Goal: Information Seeking & Learning: Find specific page/section

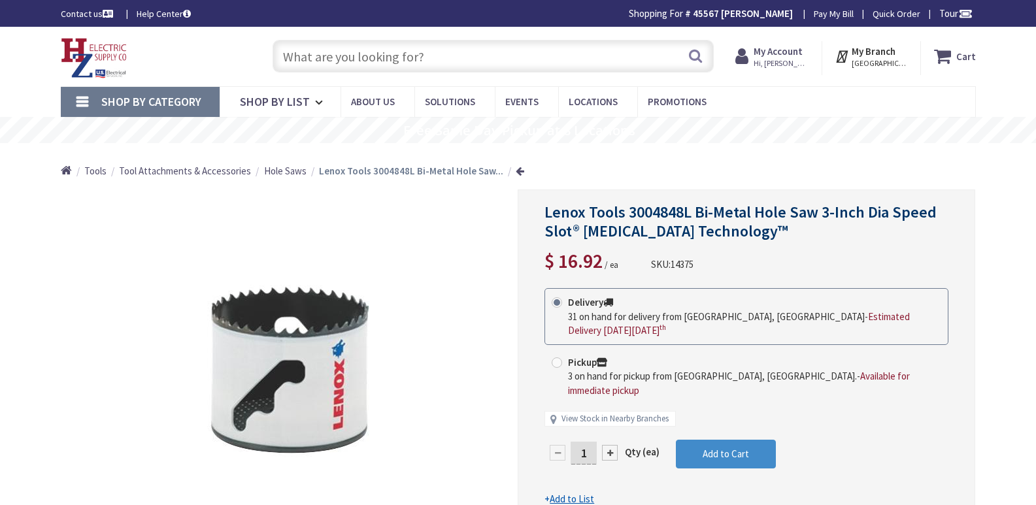
click at [288, 55] on input "text" at bounding box center [493, 56] width 441 height 33
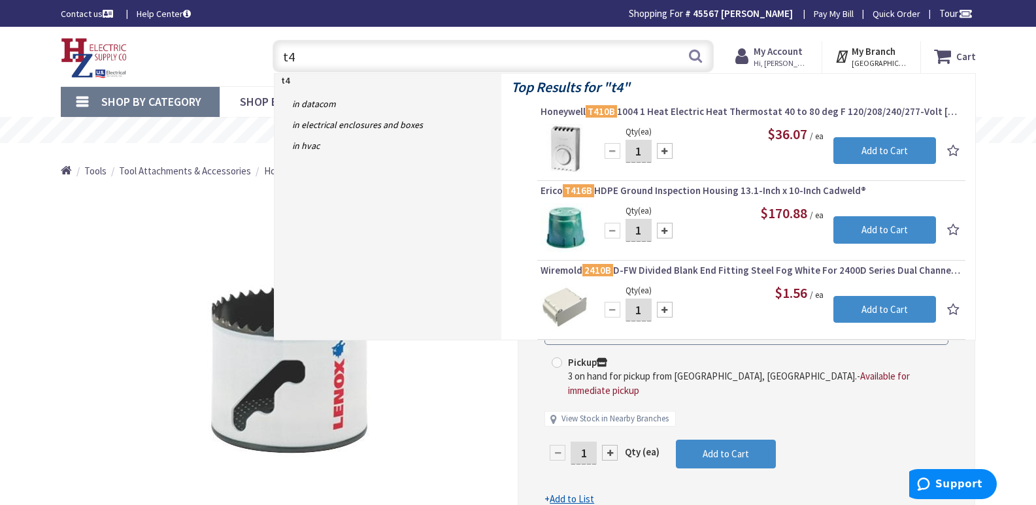
type input "t"
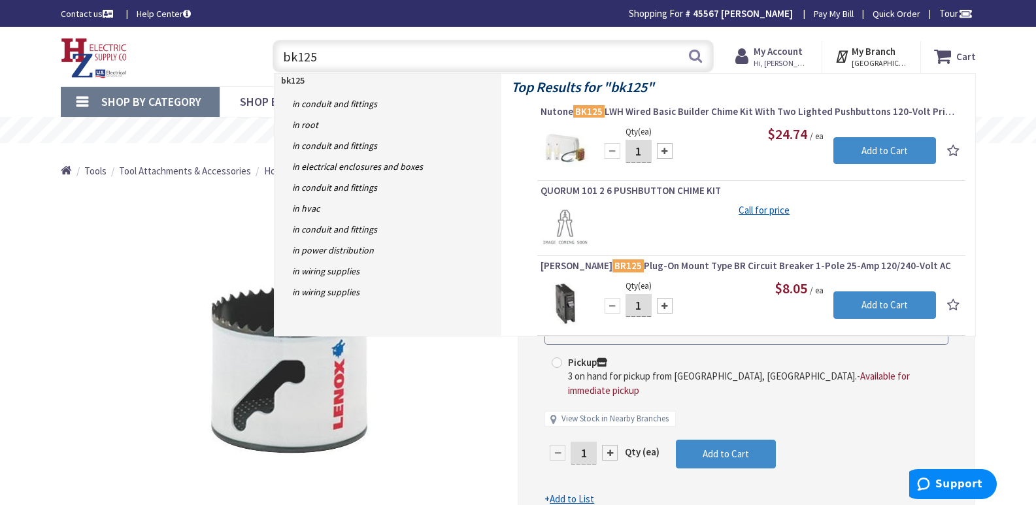
drag, startPoint x: 329, startPoint y: 55, endPoint x: 241, endPoint y: 52, distance: 89.0
click at [254, 56] on div "Toggle Nav bk125 bk125 Search Cart My Cart Close You have no items in your shop…" at bounding box center [518, 57] width 935 height 44
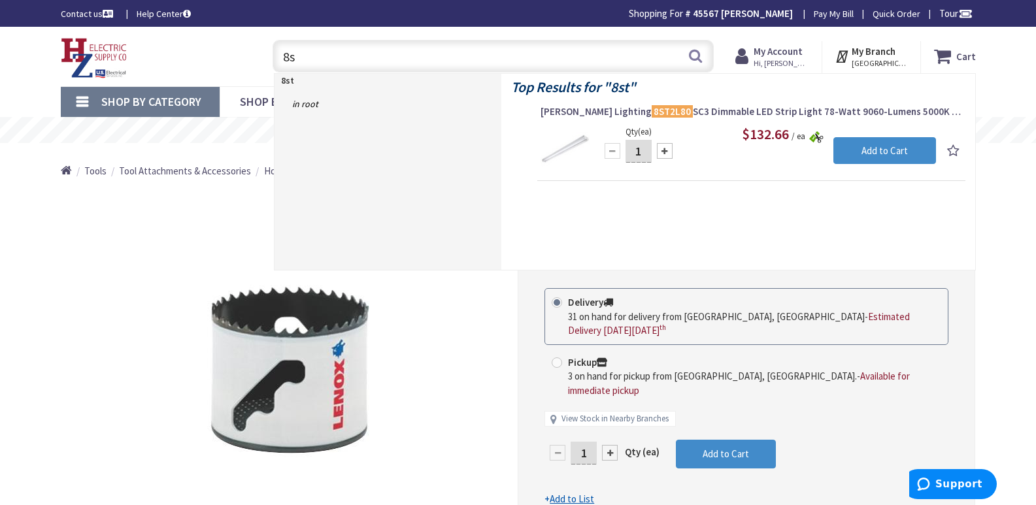
type input "8"
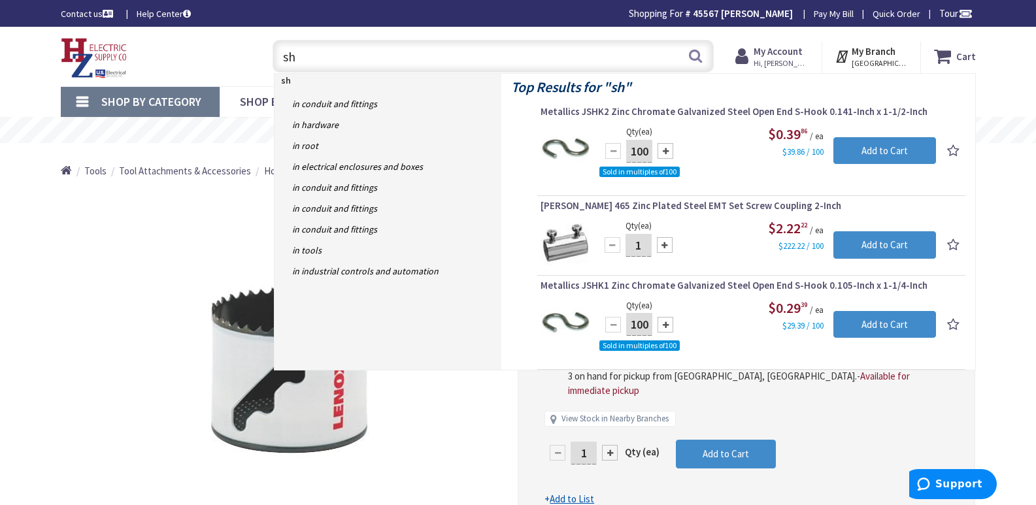
type input "s"
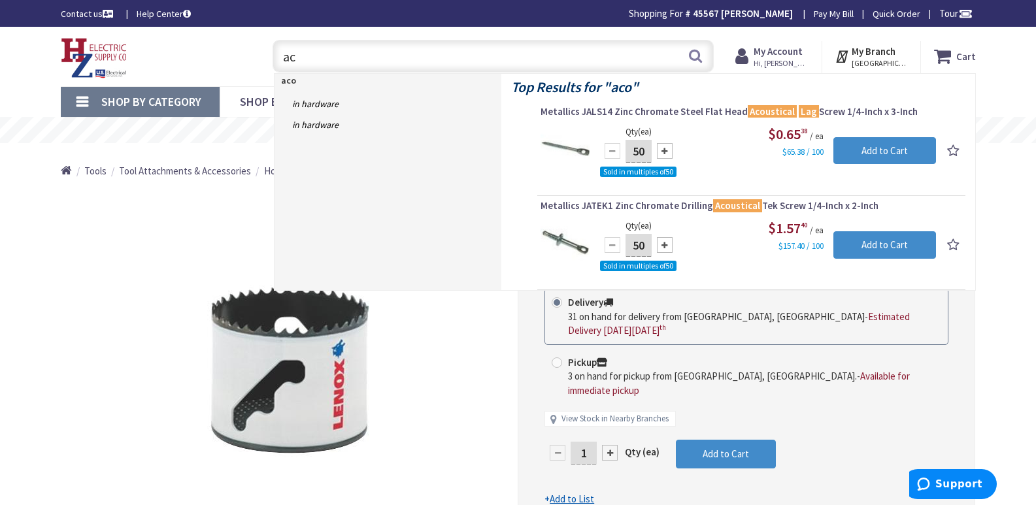
type input "a"
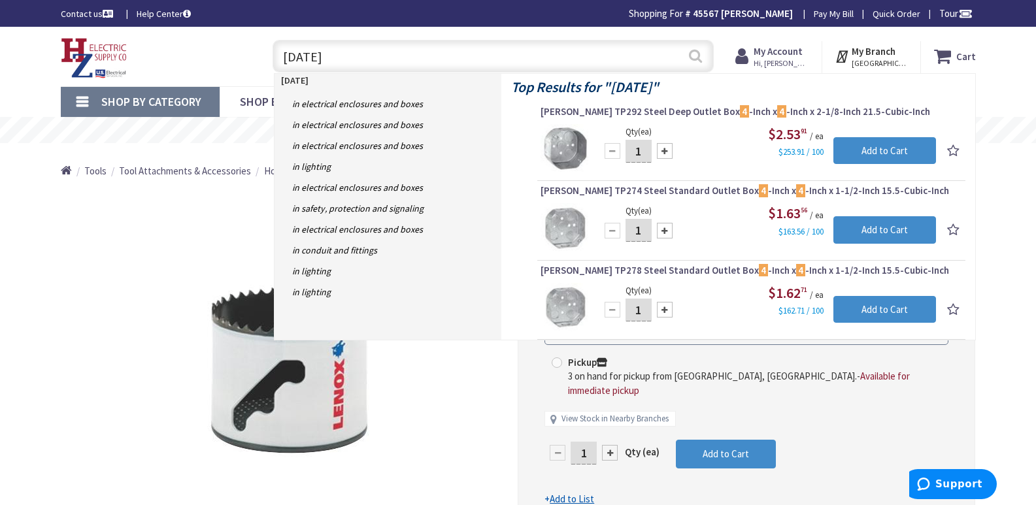
type input "[DATE]"
click at [694, 57] on button "Search" at bounding box center [695, 55] width 17 height 29
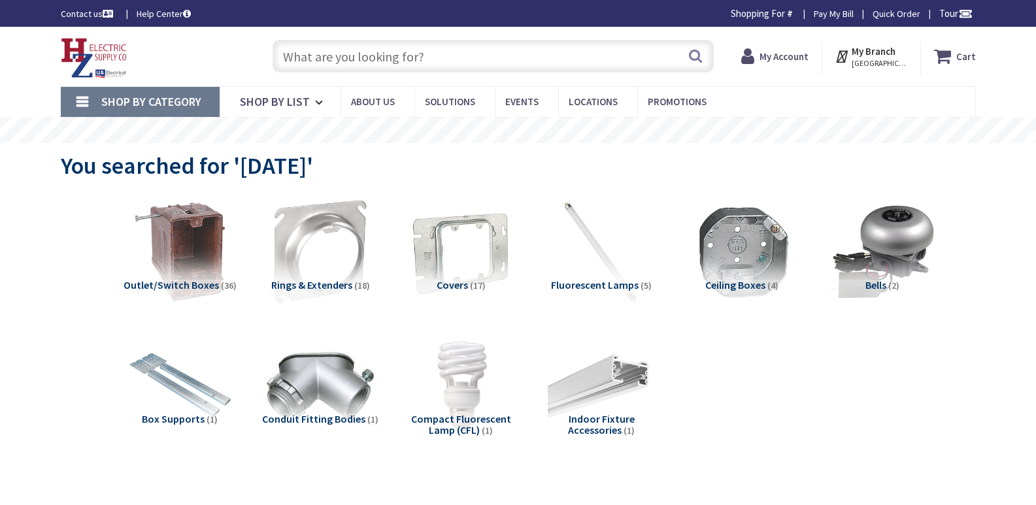
type input "Kellogg St, Westfield, MA 01085, USA"
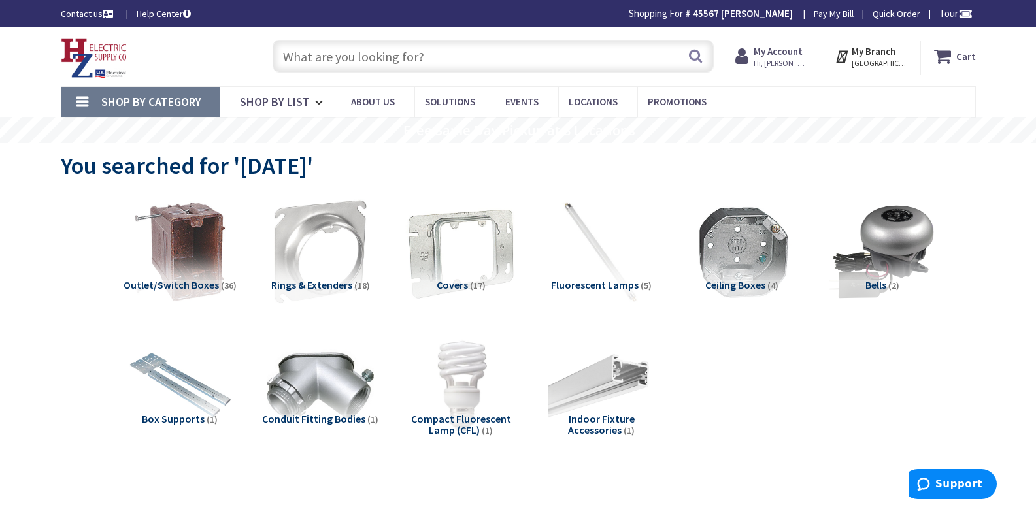
click at [450, 271] on img at bounding box center [460, 252] width 118 height 118
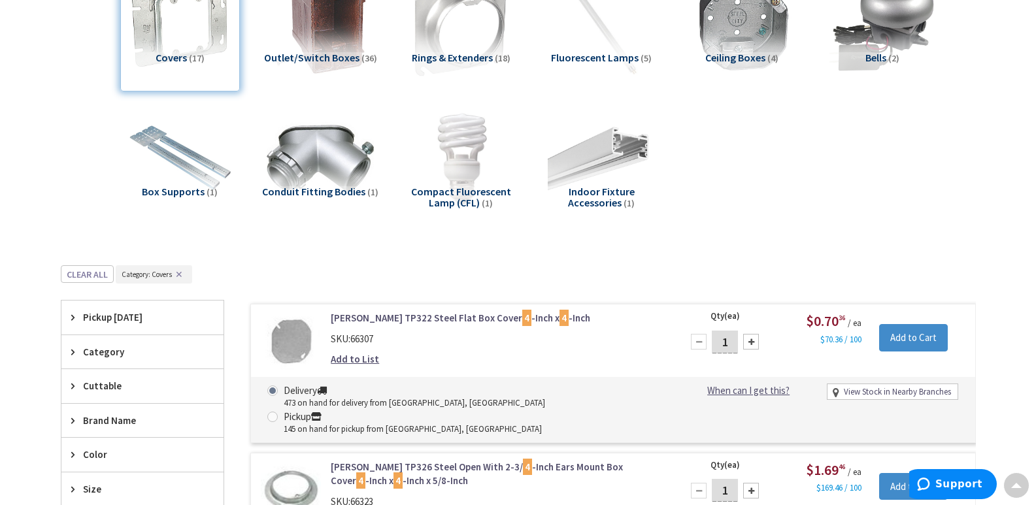
scroll to position [101, 0]
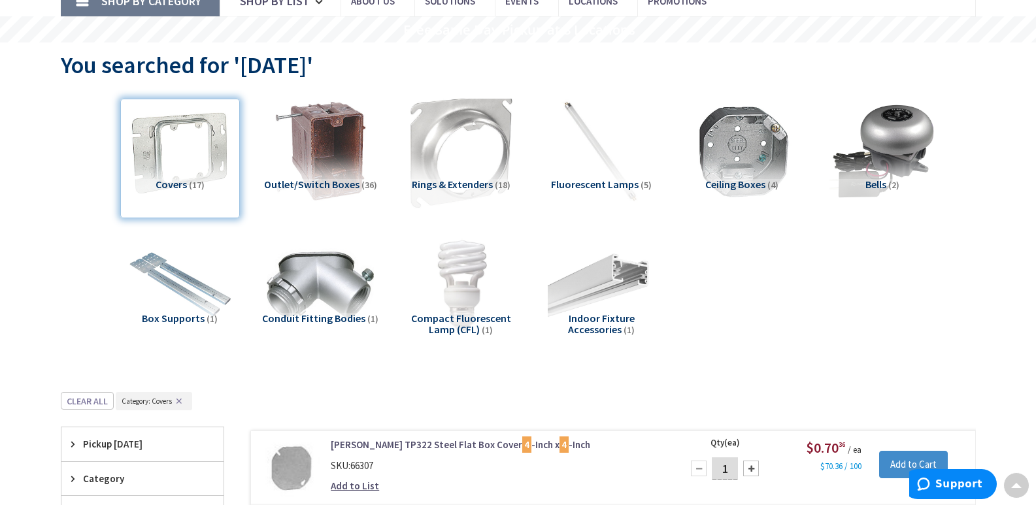
click at [447, 158] on img at bounding box center [460, 151] width 118 height 118
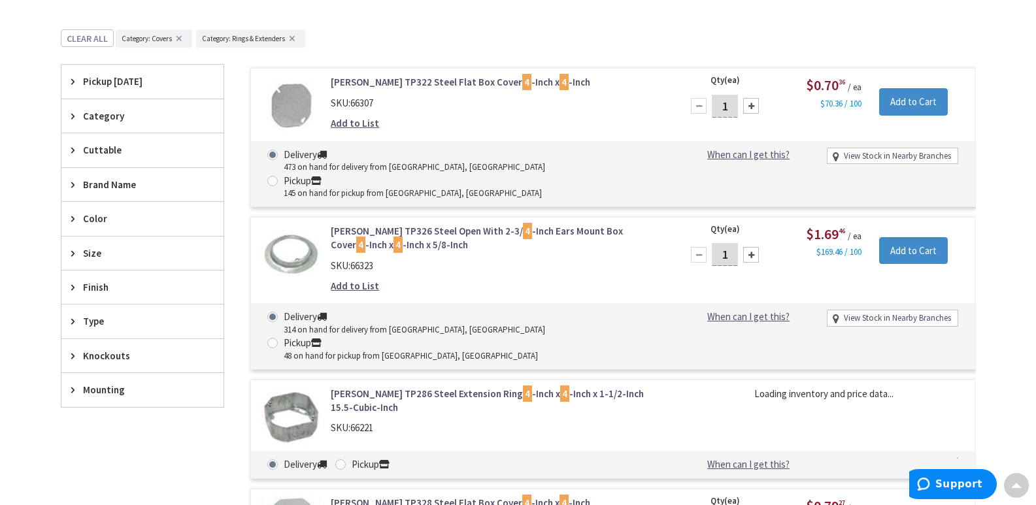
scroll to position [493, 0]
